Goal: Navigation & Orientation: Find specific page/section

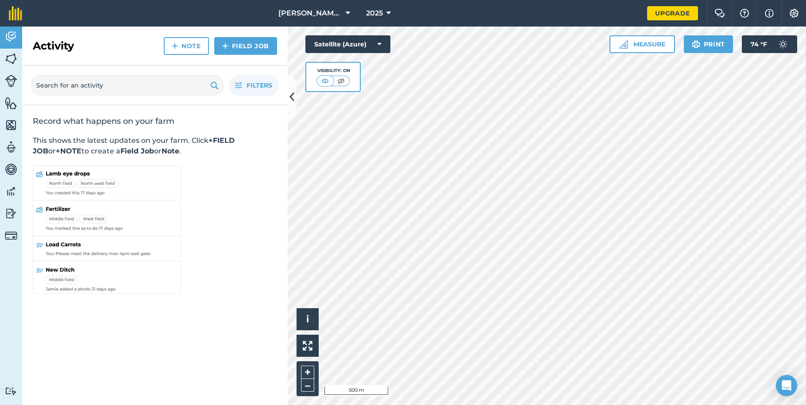
click at [280, 349] on div "Activity Fields Livestock Features Maps Team Vehicles Data Reporting Billing Tu…" at bounding box center [403, 216] width 806 height 379
click at [478, 405] on html "[PERSON_NAME] and [PERSON_NAME] 2025 Upgrade Farm Chat Help Info Settings Map p…" at bounding box center [403, 202] width 806 height 405
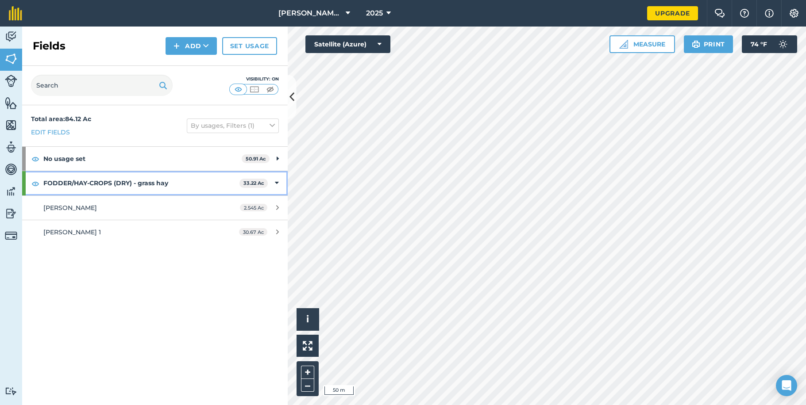
click at [279, 182] on div "FODDER/HAY-CROPS (DRY) - grass hay 33.22 Ac" at bounding box center [154, 183] width 265 height 24
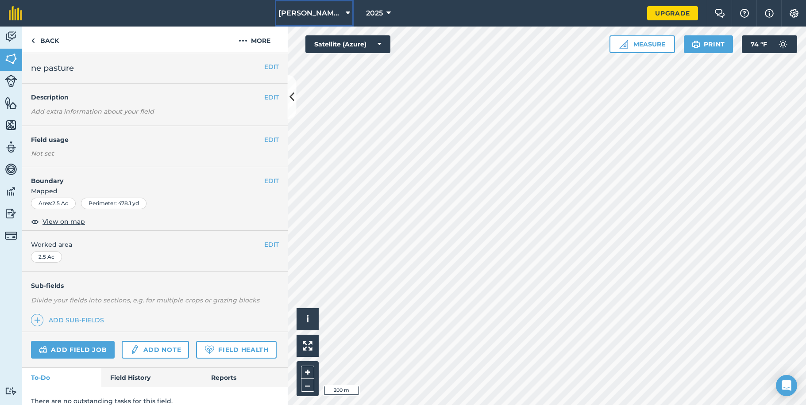
click at [324, 15] on span "[PERSON_NAME] and [PERSON_NAME]" at bounding box center [310, 13] width 64 height 11
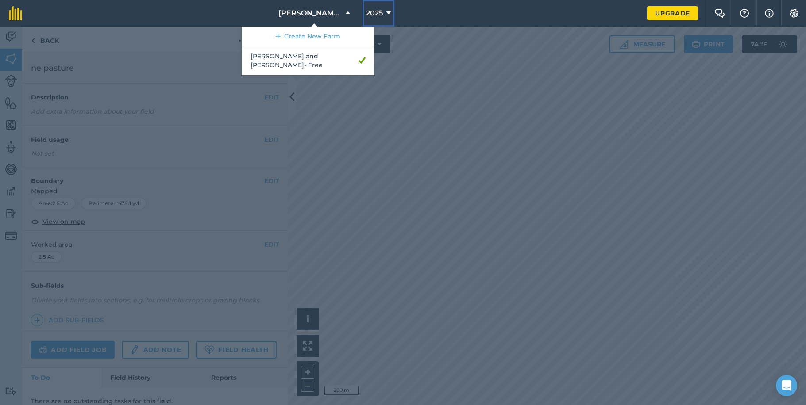
click at [384, 11] on button "2025" at bounding box center [378, 13] width 32 height 27
